Goal: Check status: Check status

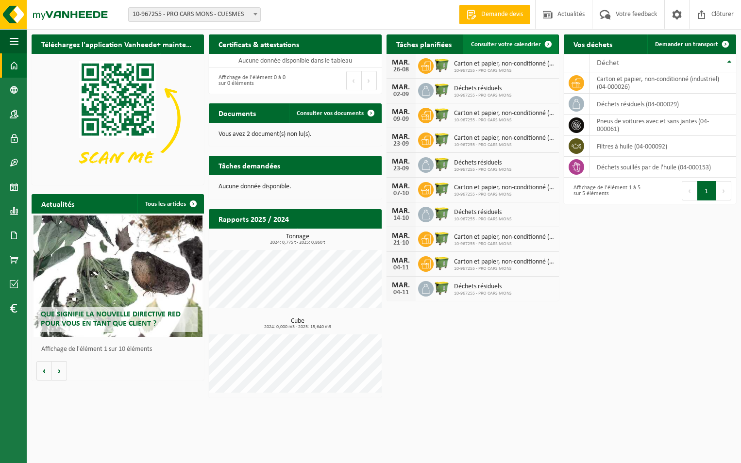
click at [519, 45] on span "Consulter votre calendrier" at bounding box center [506, 44] width 70 height 6
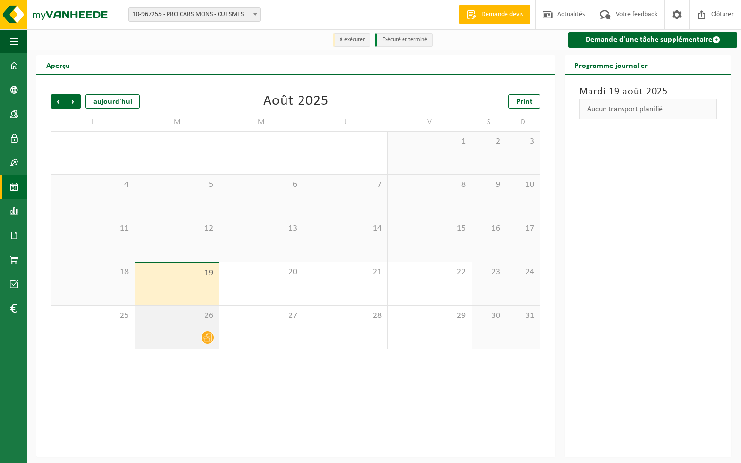
click at [207, 342] on icon at bounding box center [208, 338] width 8 height 8
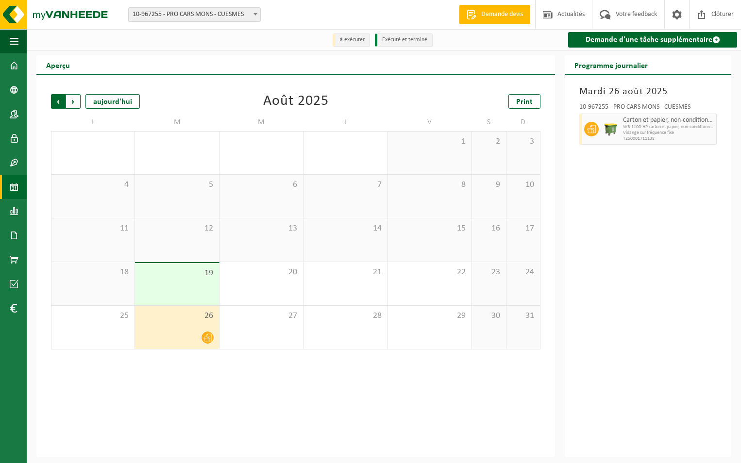
click at [75, 102] on span "Suivant" at bounding box center [73, 101] width 15 height 15
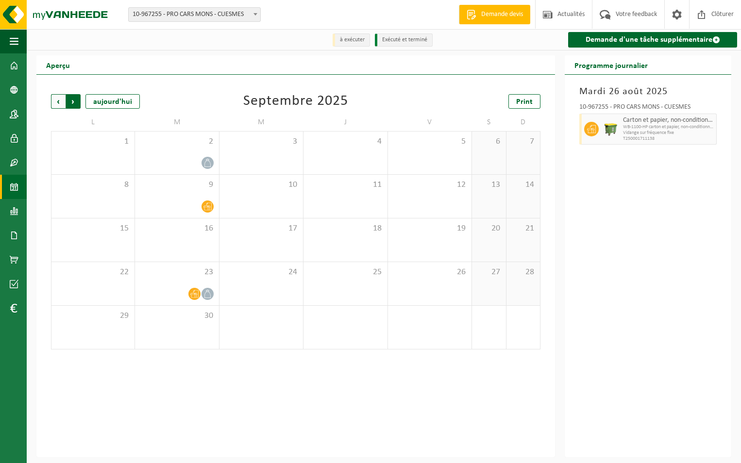
click at [57, 106] on span "Précédent" at bounding box center [58, 101] width 15 height 15
